Goal: Check status: Check status

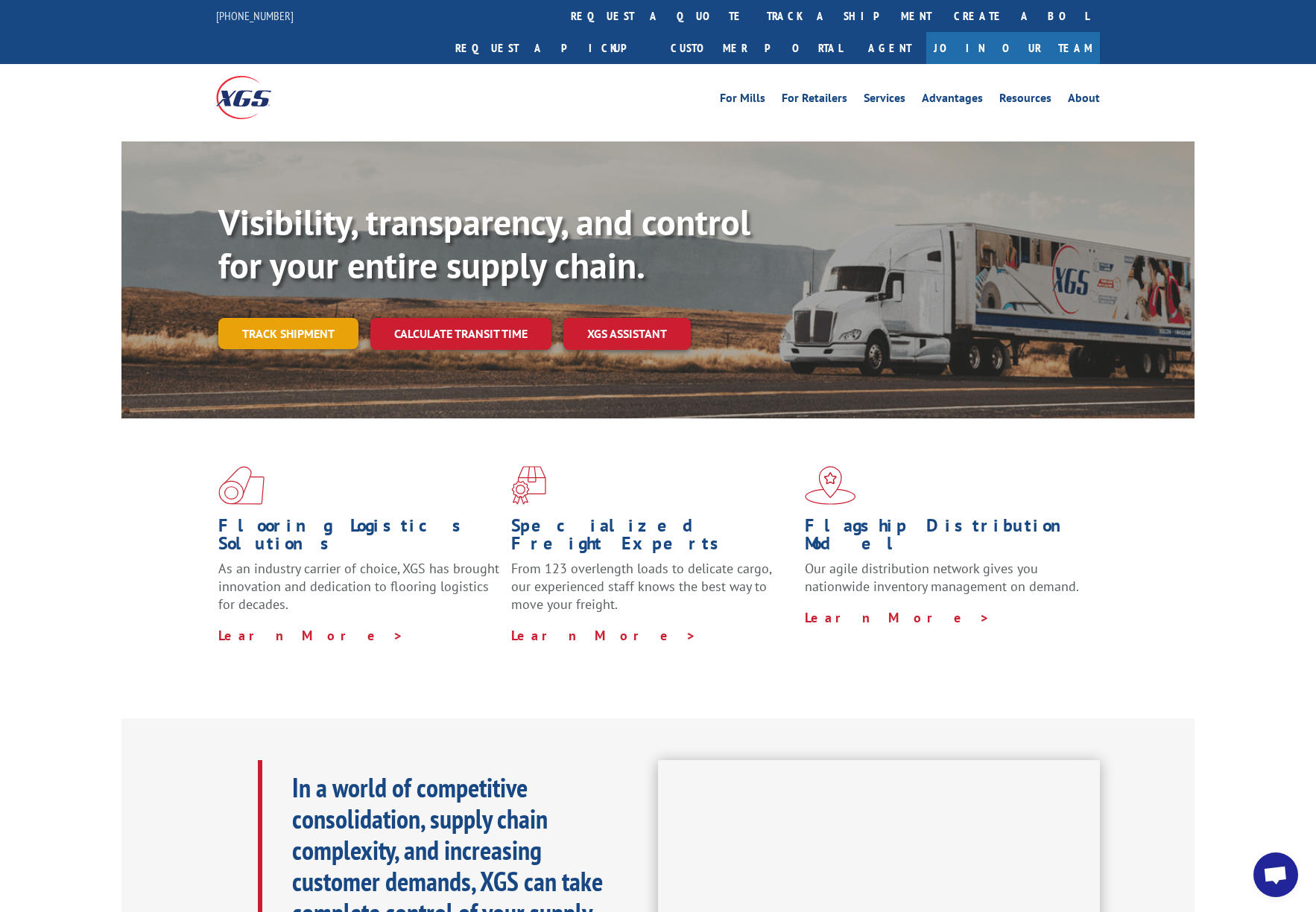
click at [281, 318] on link "Track shipment" at bounding box center [288, 334] width 140 height 32
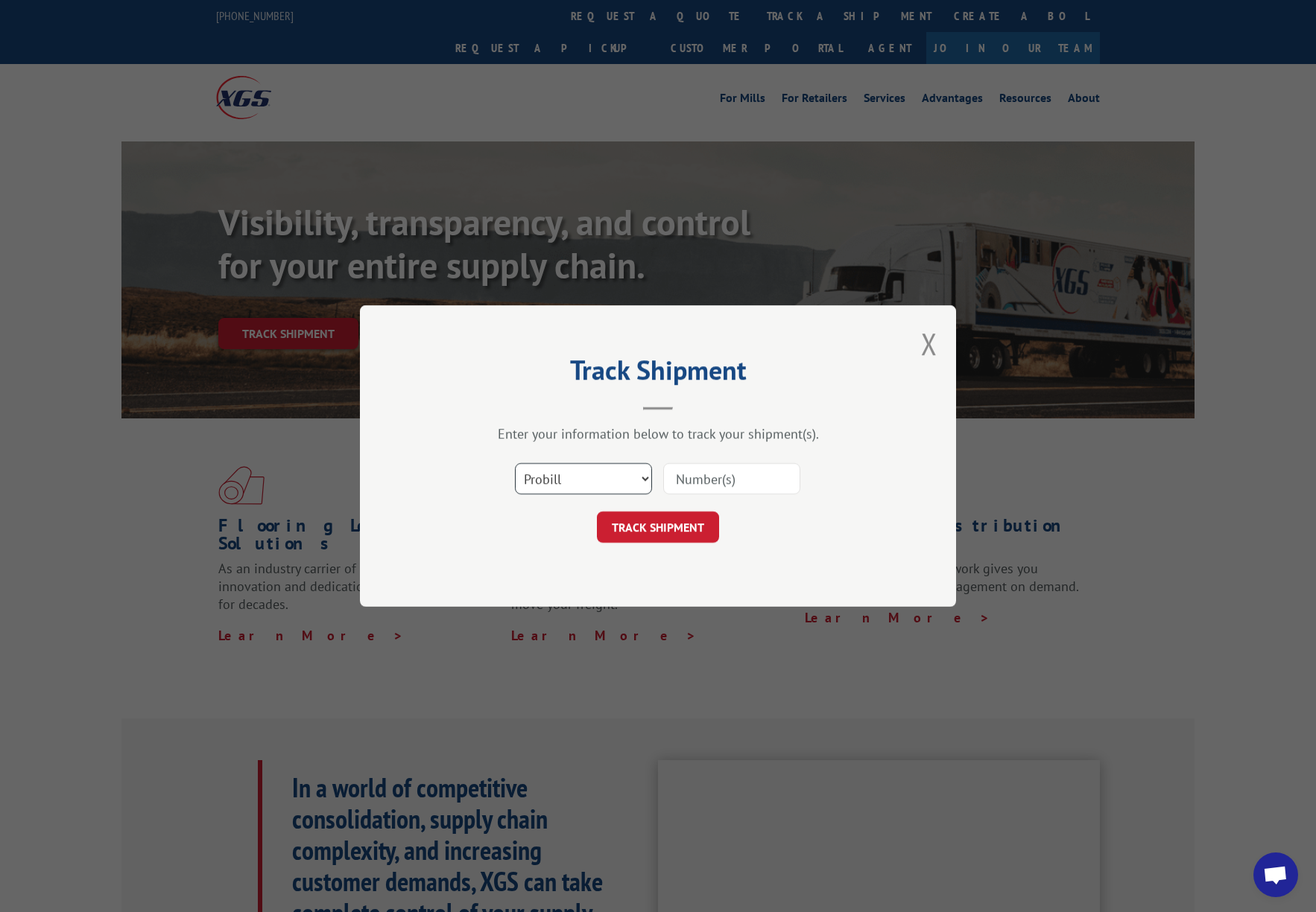
click at [524, 481] on select "Select category... Probill BOL PO" at bounding box center [582, 479] width 137 height 32
select select "bol"
click at [515, 464] on select "Select category... Probill BOL PO" at bounding box center [582, 479] width 137 height 32
click at [713, 482] on input at bounding box center [731, 479] width 137 height 32
paste input "036581"
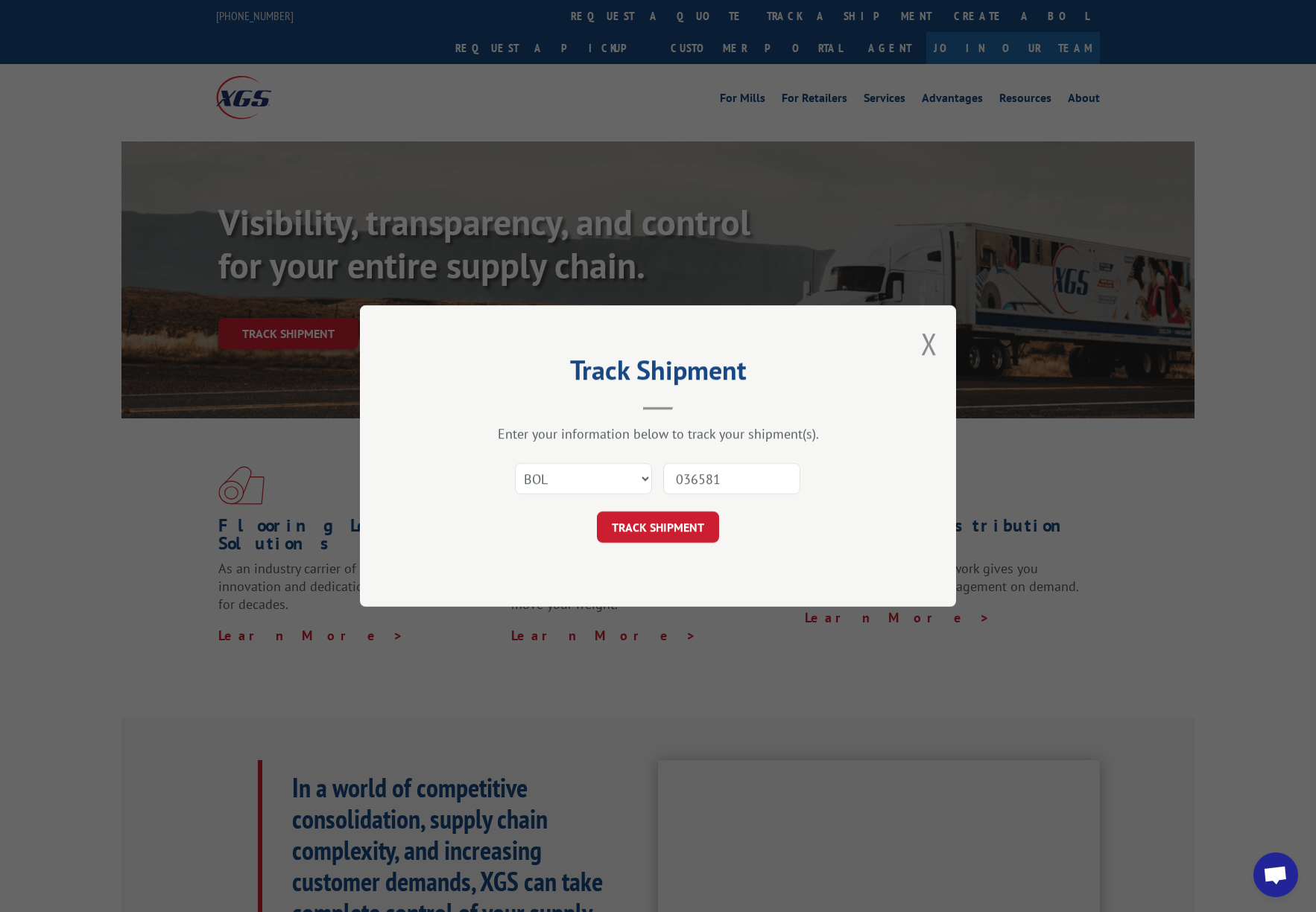
type input "036581"
click at [452, 467] on div "Select category... Probill BOL PO 036581" at bounding box center [657, 478] width 447 height 49
click at [627, 523] on button "TRACK SHIPMENT" at bounding box center [658, 527] width 122 height 32
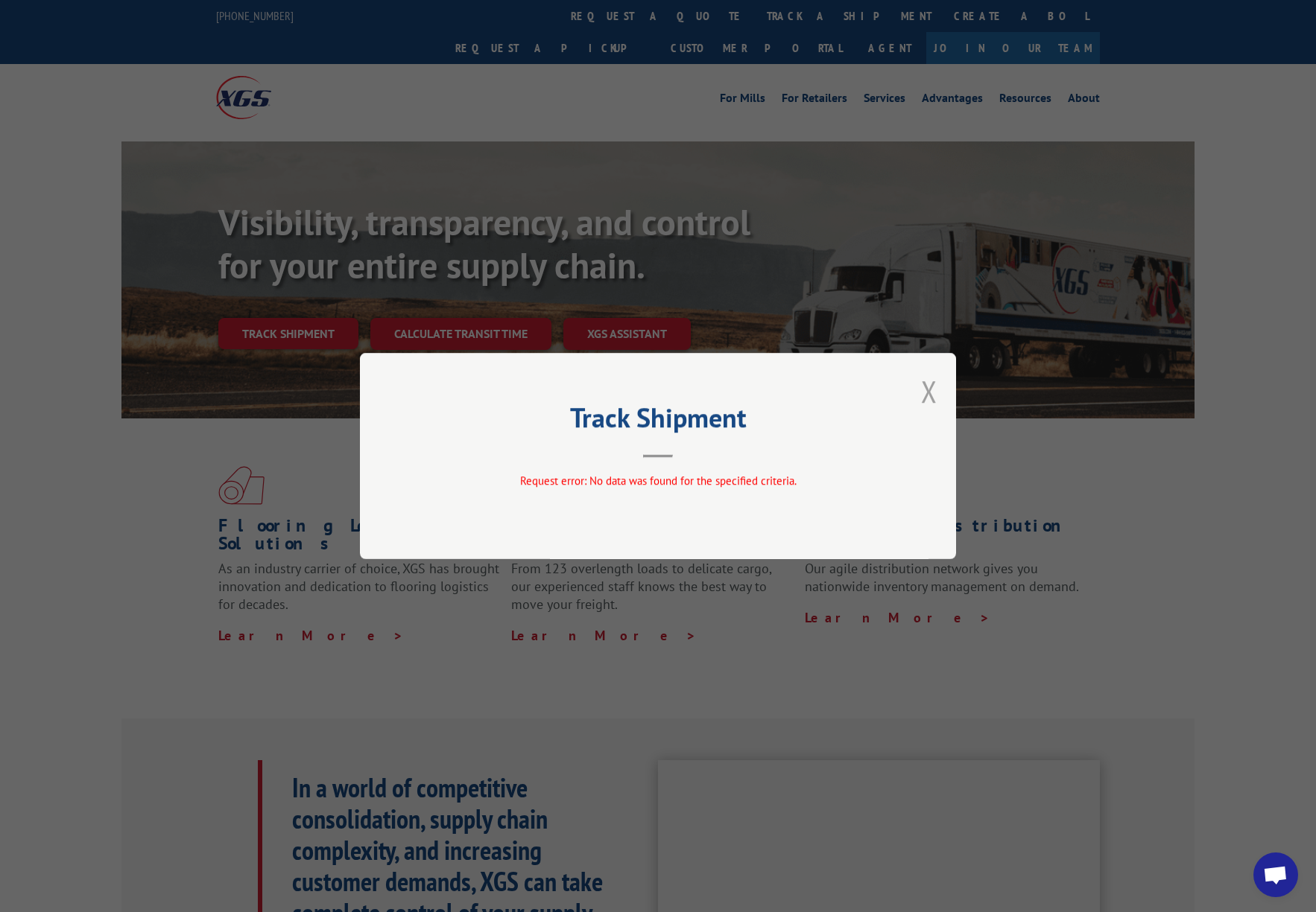
click at [926, 386] on button "Close modal" at bounding box center [929, 391] width 16 height 39
